Goal: Check status: Check status

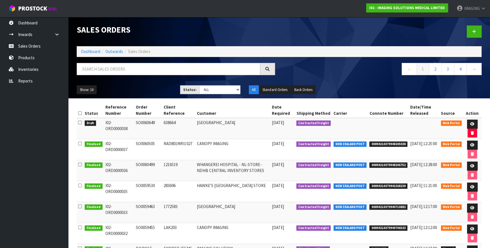
drag, startPoint x: 156, startPoint y: 123, endPoint x: 135, endPoint y: 123, distance: 20.7
click at [135, 123] on td "SO0060649" at bounding box center [148, 128] width 28 height 21
click at [262, 24] on div "Sales Orders" at bounding box center [175, 30] width 207 height 26
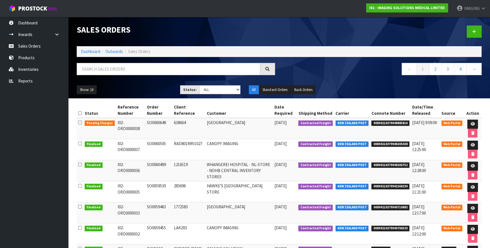
click at [345, 71] on nav "← 1 2 3 4 →" at bounding box center [382, 70] width 198 height 14
